Goal: Information Seeking & Learning: Learn about a topic

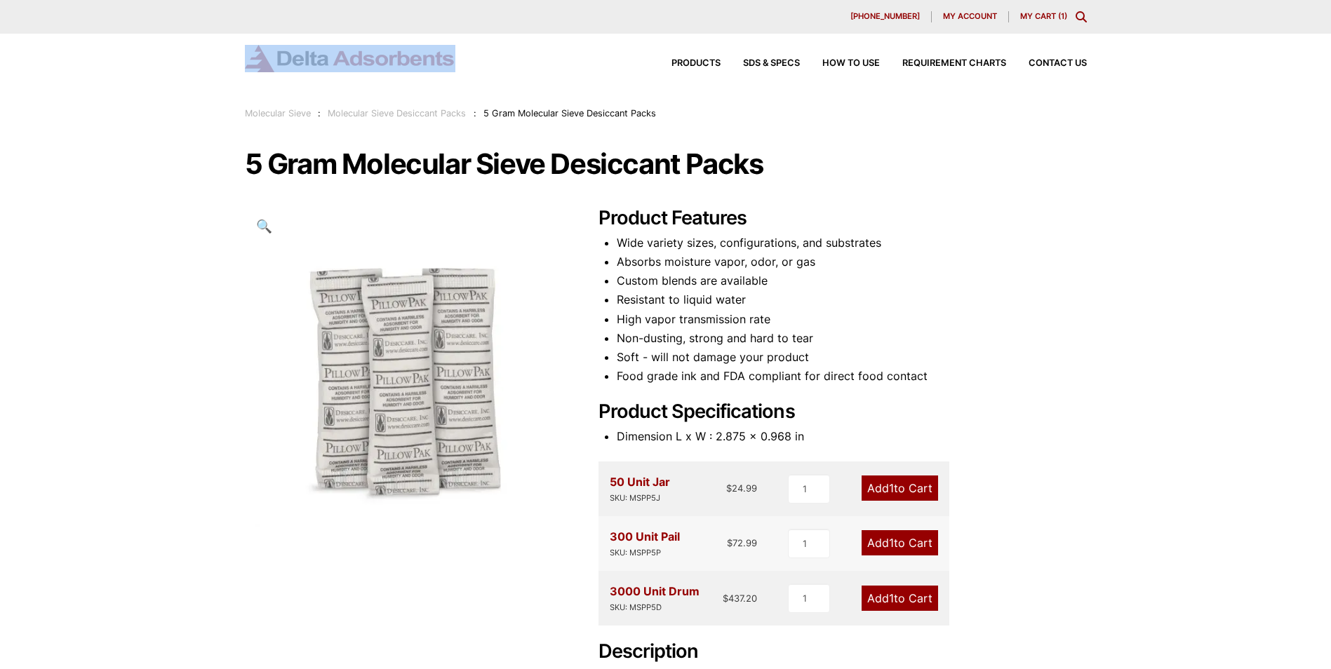
drag, startPoint x: 479, startPoint y: 55, endPoint x: 276, endPoint y: 61, distance: 202.8
click at [276, 61] on div "Products SDS & SPECS How to Use Requirement Charts Contact Us" at bounding box center [666, 58] width 842 height 27
click at [517, 62] on div "Products SDS & SPECS How to Use Requirement Charts Contact Us" at bounding box center [666, 58] width 842 height 27
click at [972, 354] on li "Soft - will not damage your product" at bounding box center [852, 357] width 470 height 19
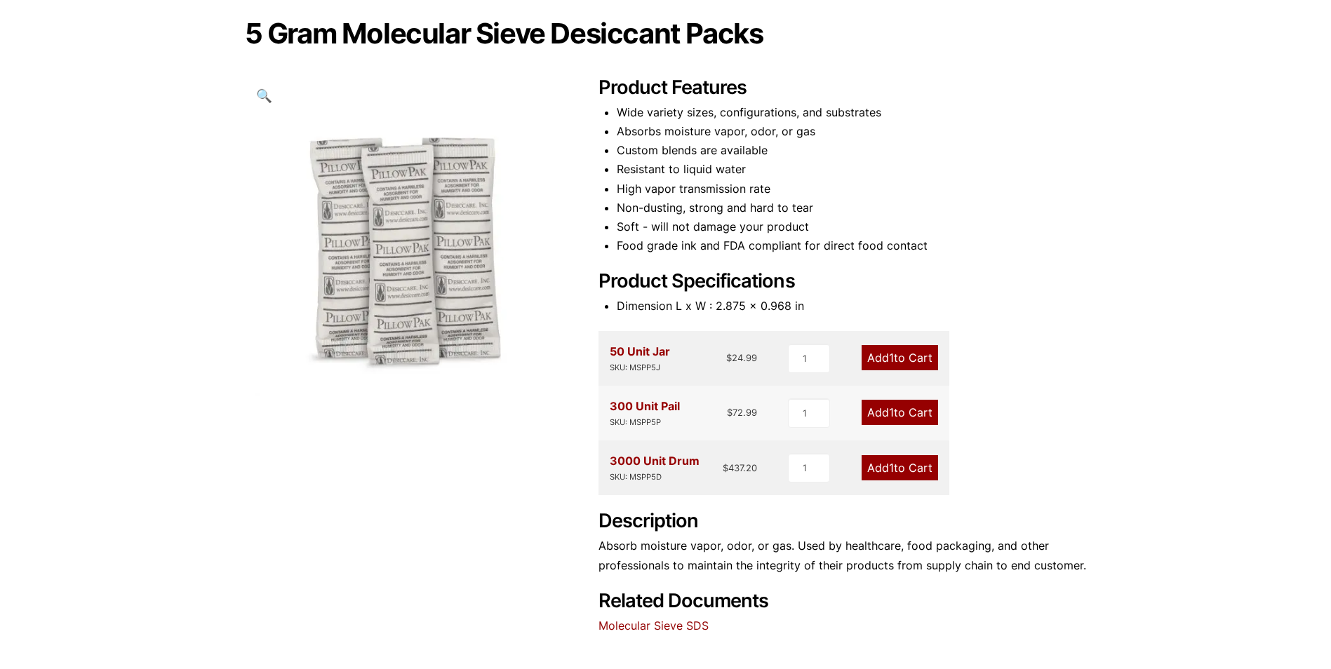
scroll to position [140, 0]
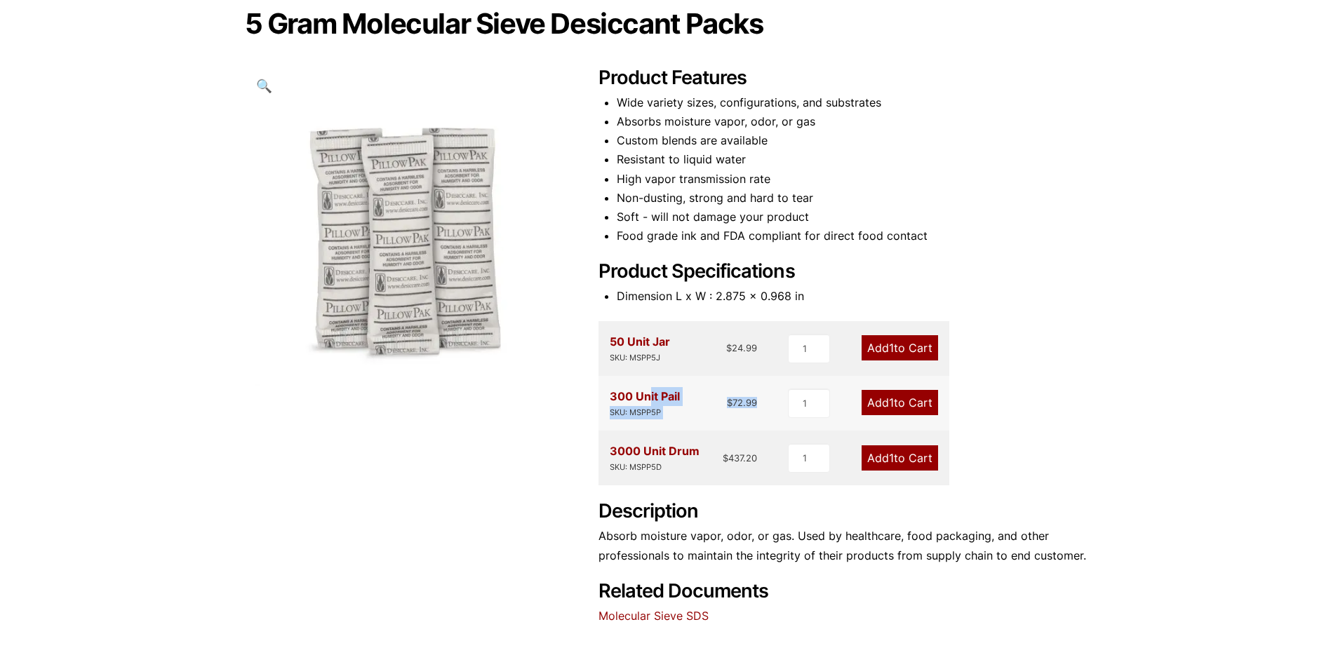
drag, startPoint x: 611, startPoint y: 394, endPoint x: 765, endPoint y: 410, distance: 155.2
click at [765, 410] on div "300 Unit Pail SKU: MSPP5P $ 72.99 1 Add 1 to Cart" at bounding box center [773, 403] width 351 height 55
click at [1150, 375] on div "Our website has detected that you are using an outdated browser that will preve…" at bounding box center [665, 412] width 1331 height 1104
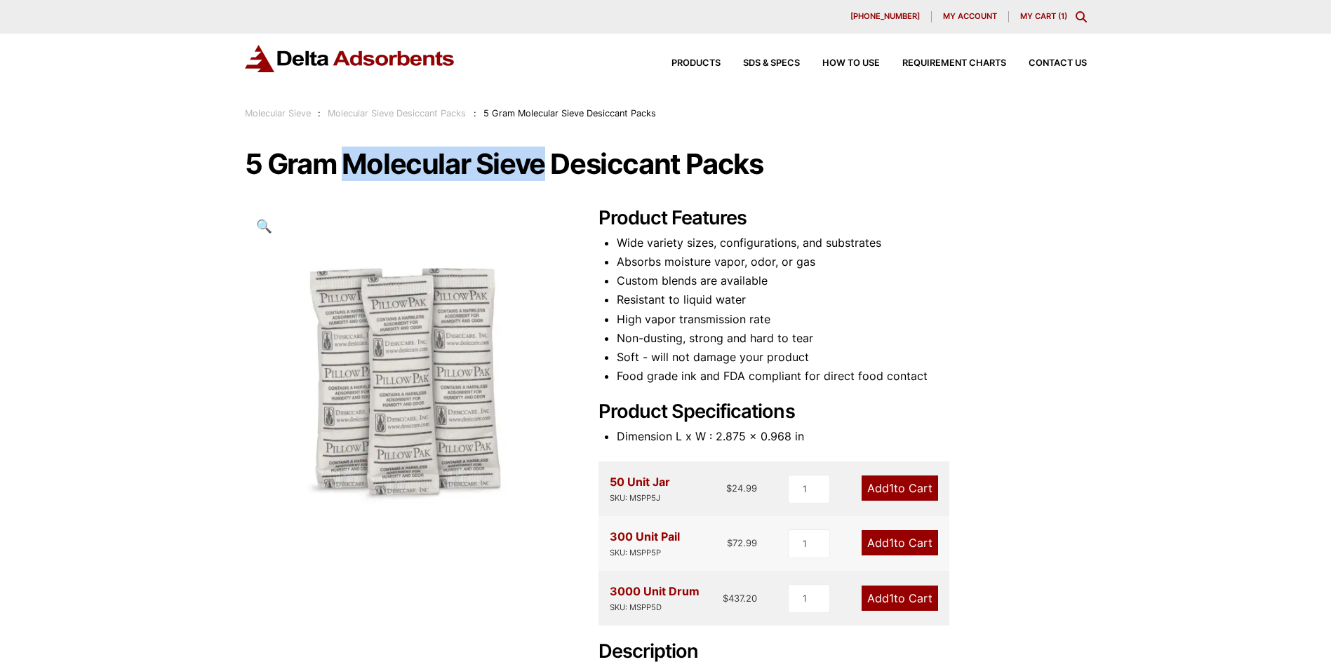
drag, startPoint x: 349, startPoint y: 159, endPoint x: 542, endPoint y: 166, distance: 193.8
click at [542, 166] on h1 "5 Gram Molecular Sieve Desiccant Packs" at bounding box center [666, 163] width 842 height 29
drag, startPoint x: 807, startPoint y: 370, endPoint x: 924, endPoint y: 384, distance: 117.3
click at [924, 384] on li "Food grade ink and FDA compliant for direct food contact" at bounding box center [852, 376] width 470 height 19
click at [426, 112] on link "Molecular Sieve Desiccant Packs" at bounding box center [397, 113] width 138 height 11
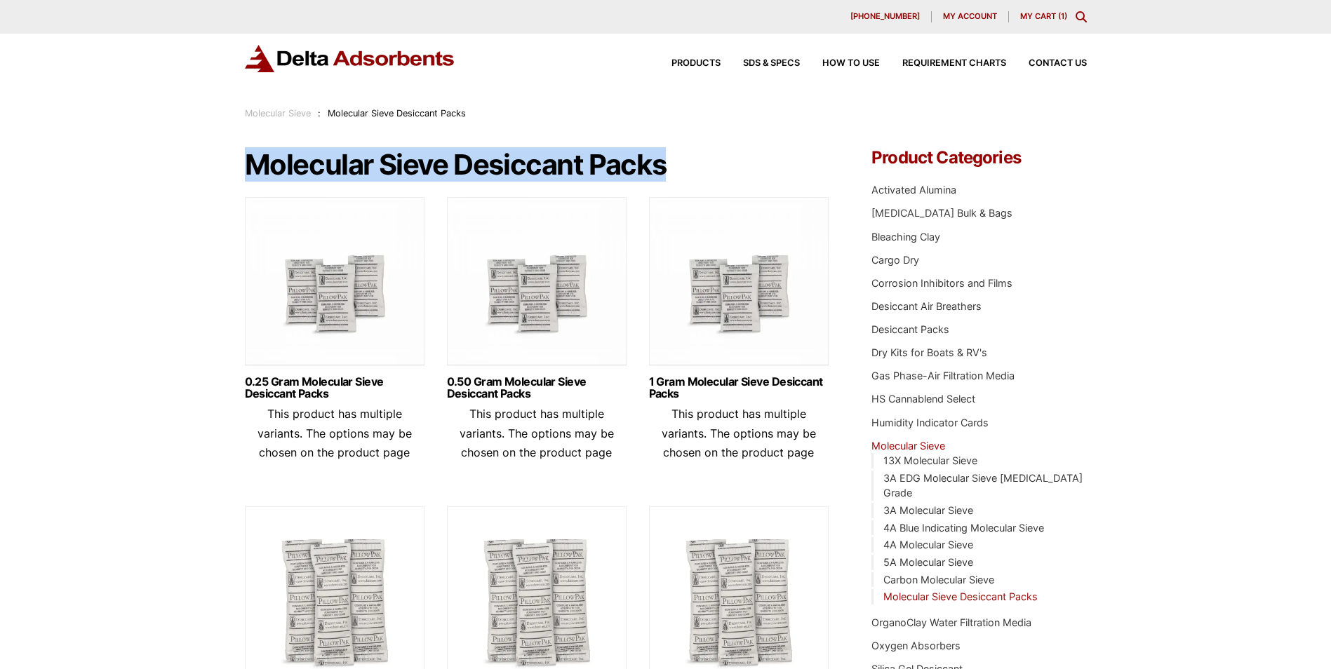
drag, startPoint x: 240, startPoint y: 166, endPoint x: 670, endPoint y: 168, distance: 430.0
copy h1 "Molecular Sieve Desiccant Packs"
